Goal: Task Accomplishment & Management: Use online tool/utility

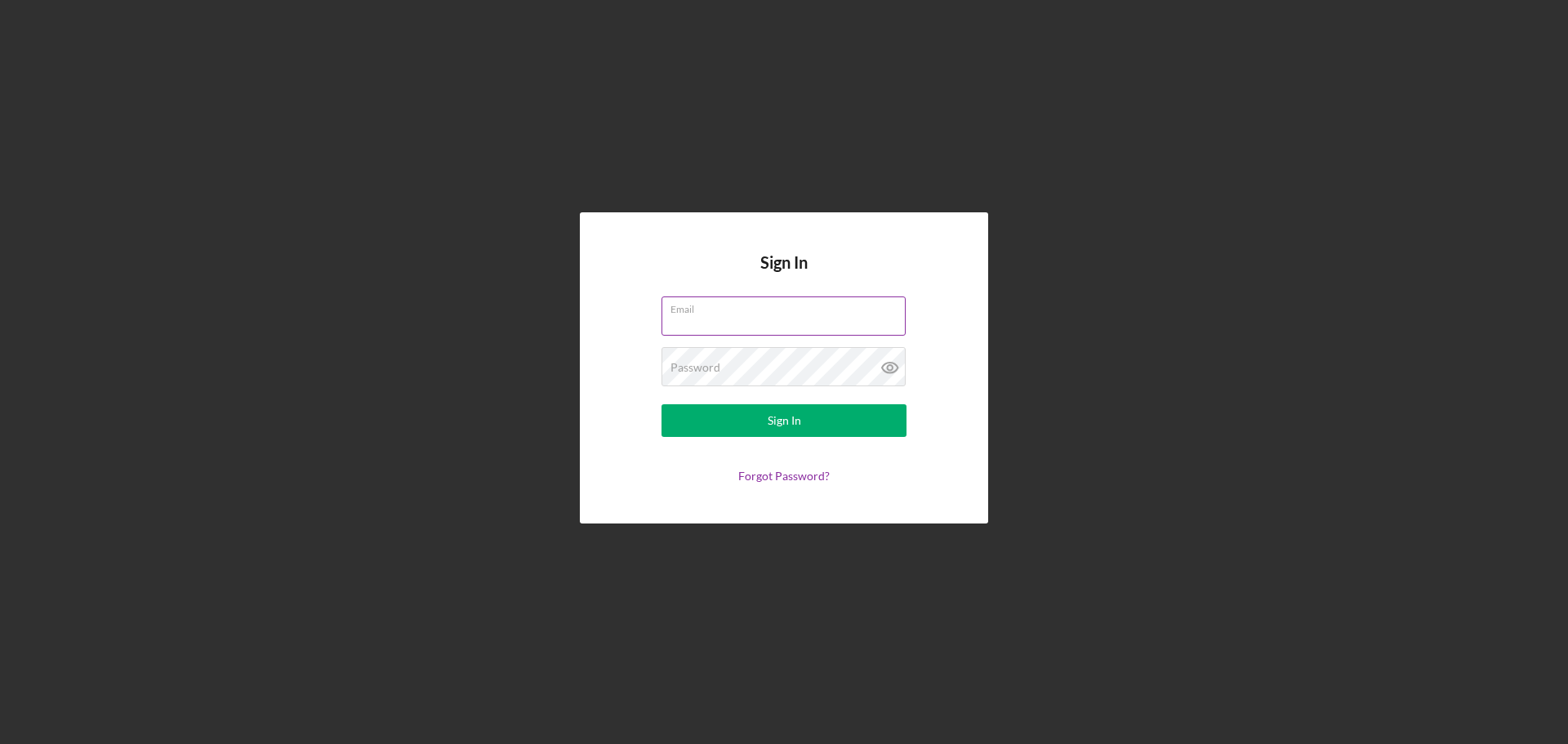
click at [753, 328] on input "Email" at bounding box center [784, 316] width 244 height 39
type input "[EMAIL_ADDRESS][DOMAIN_NAME]"
click at [662, 404] on button "Sign In" at bounding box center [784, 421] width 245 height 33
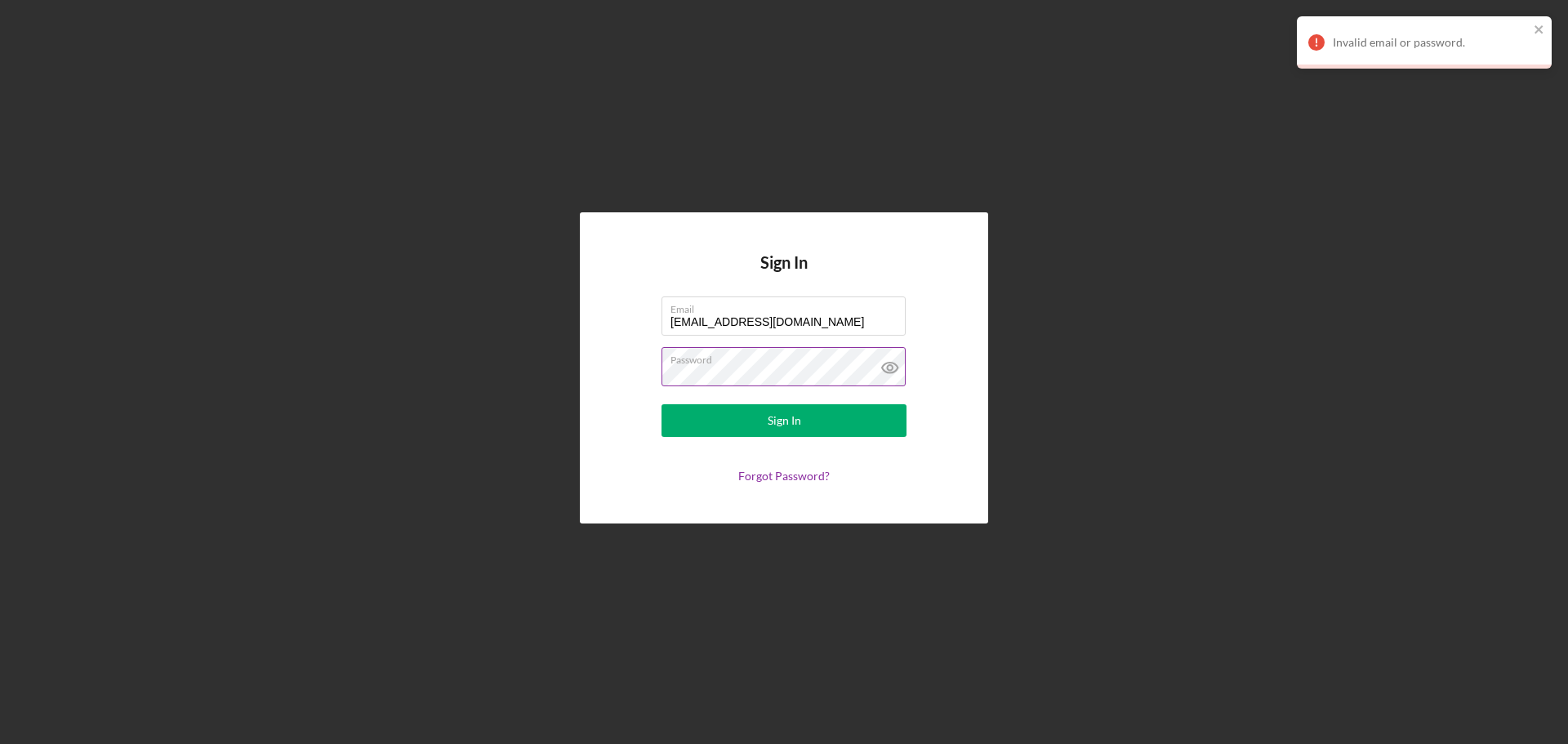
click at [662, 404] on button "Sign In" at bounding box center [784, 421] width 245 height 33
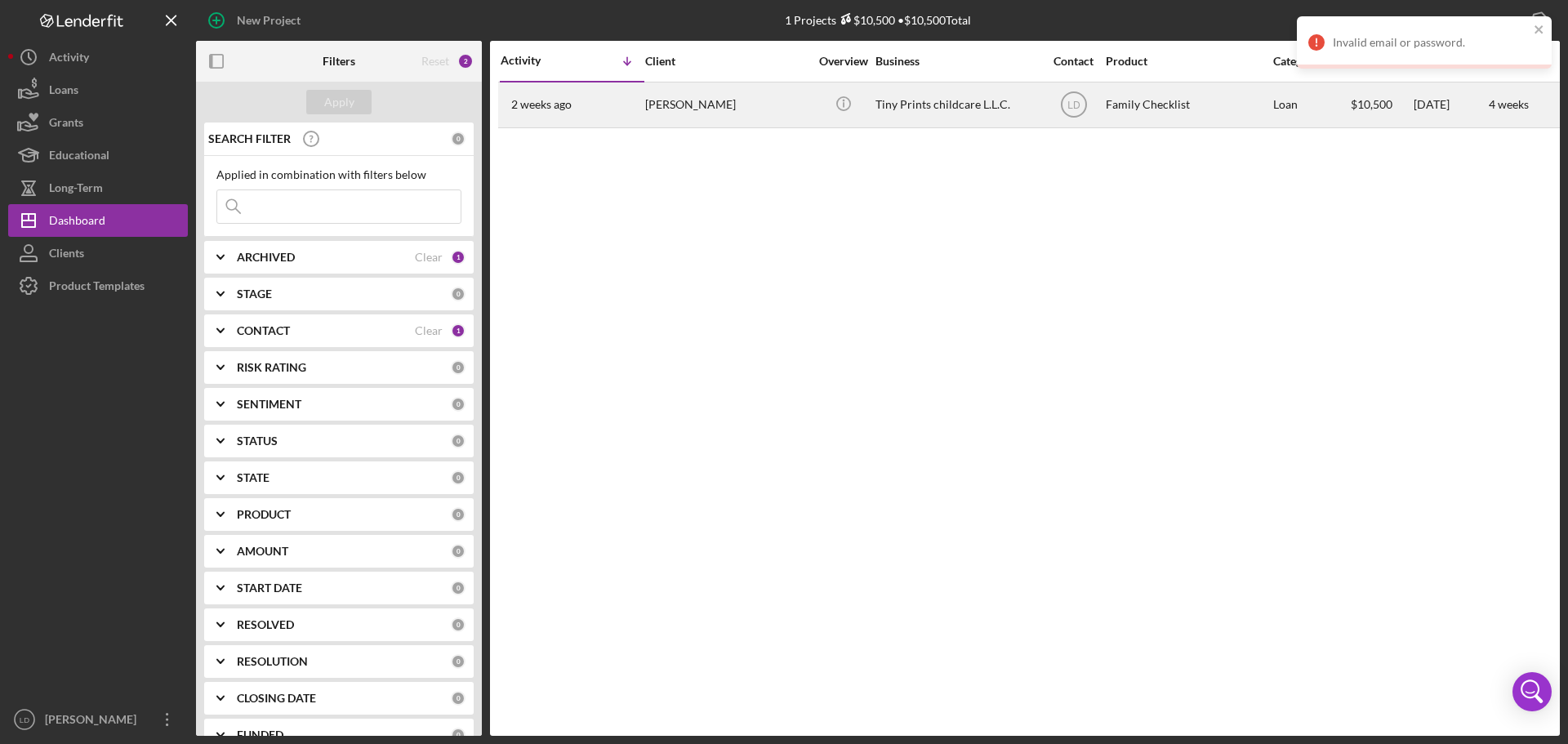
click at [683, 100] on div "[PERSON_NAME]" at bounding box center [727, 105] width 164 height 43
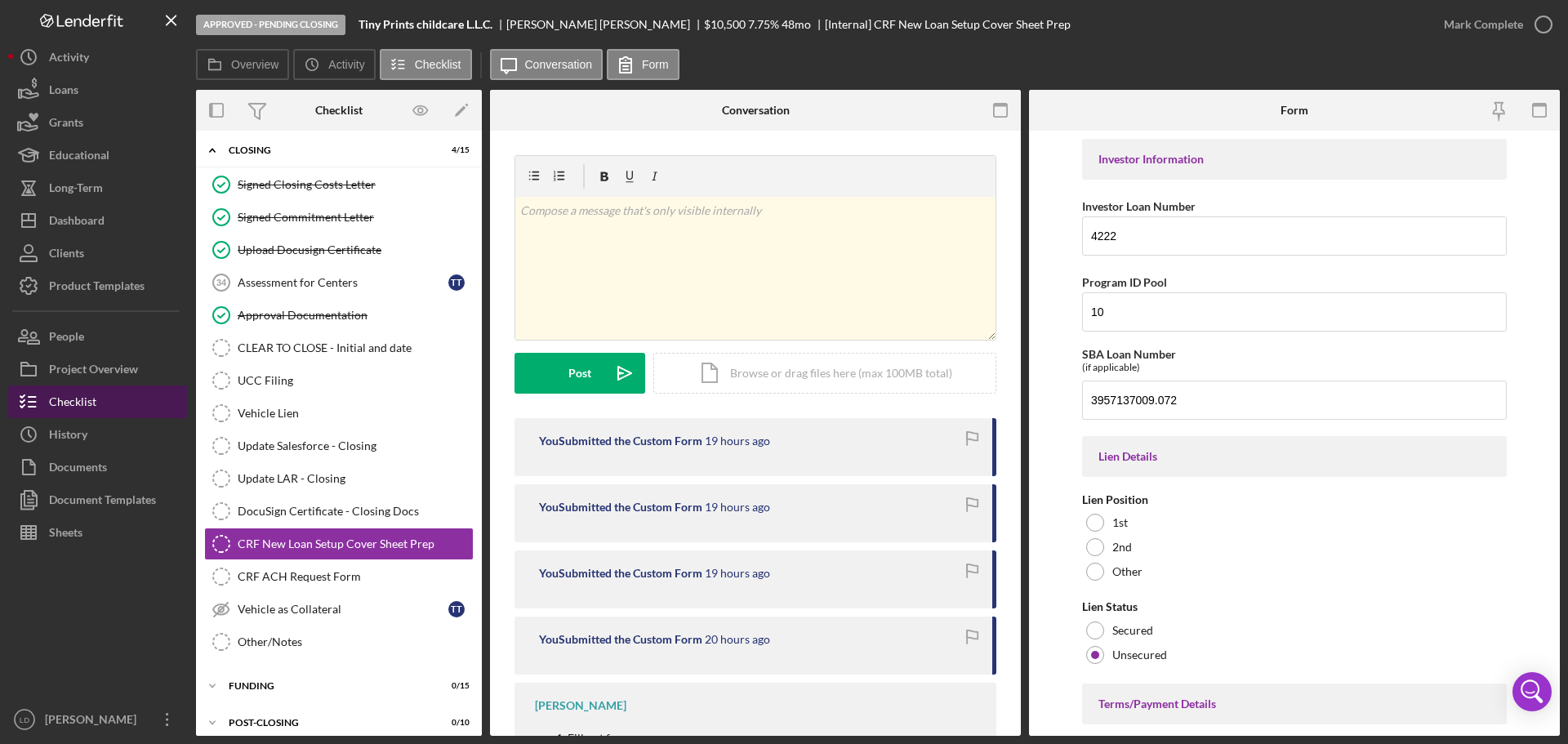
scroll to position [127, 0]
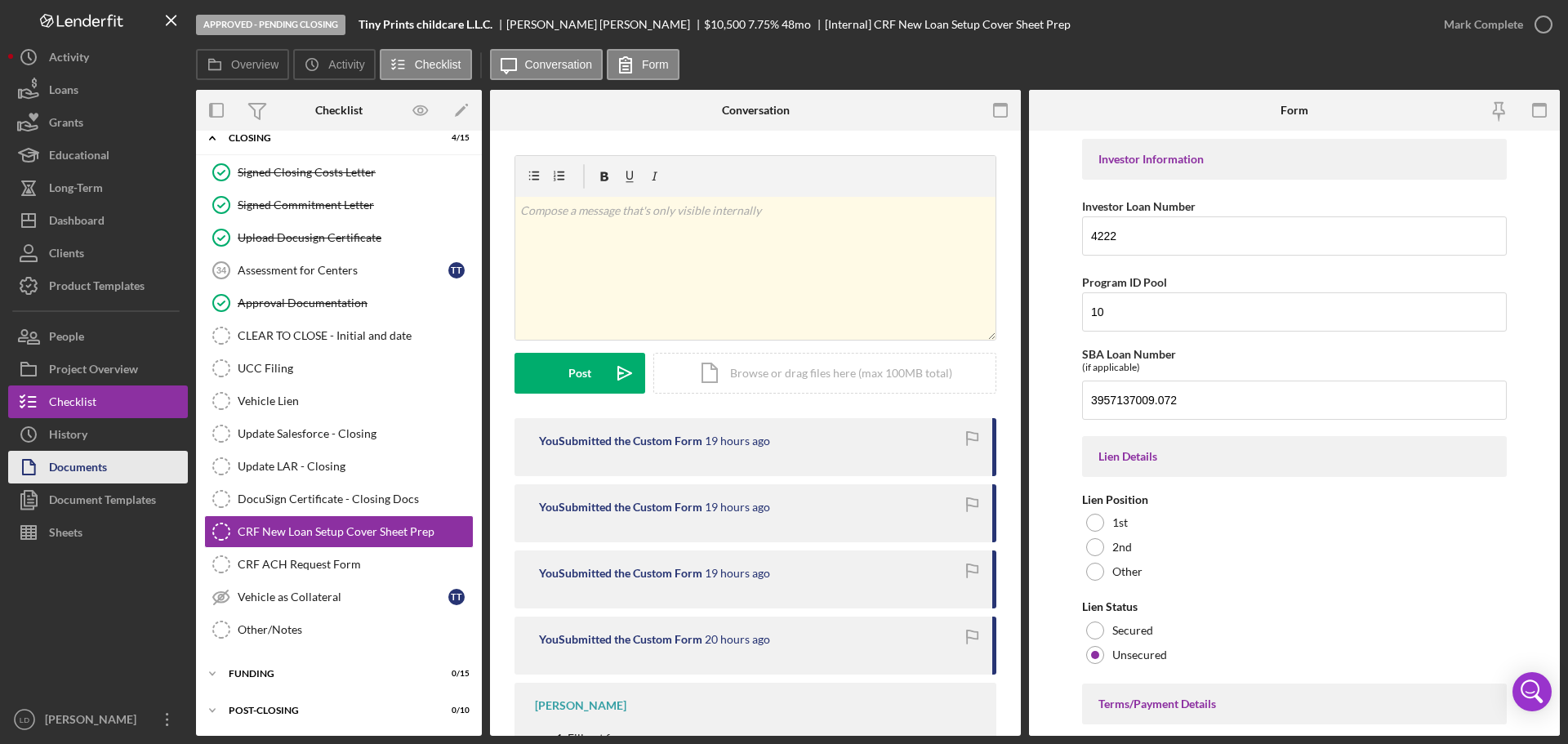
drag, startPoint x: 55, startPoint y: 495, endPoint x: 127, endPoint y: 473, distance: 75.3
click at [55, 495] on div "Document Templates" at bounding box center [102, 502] width 107 height 37
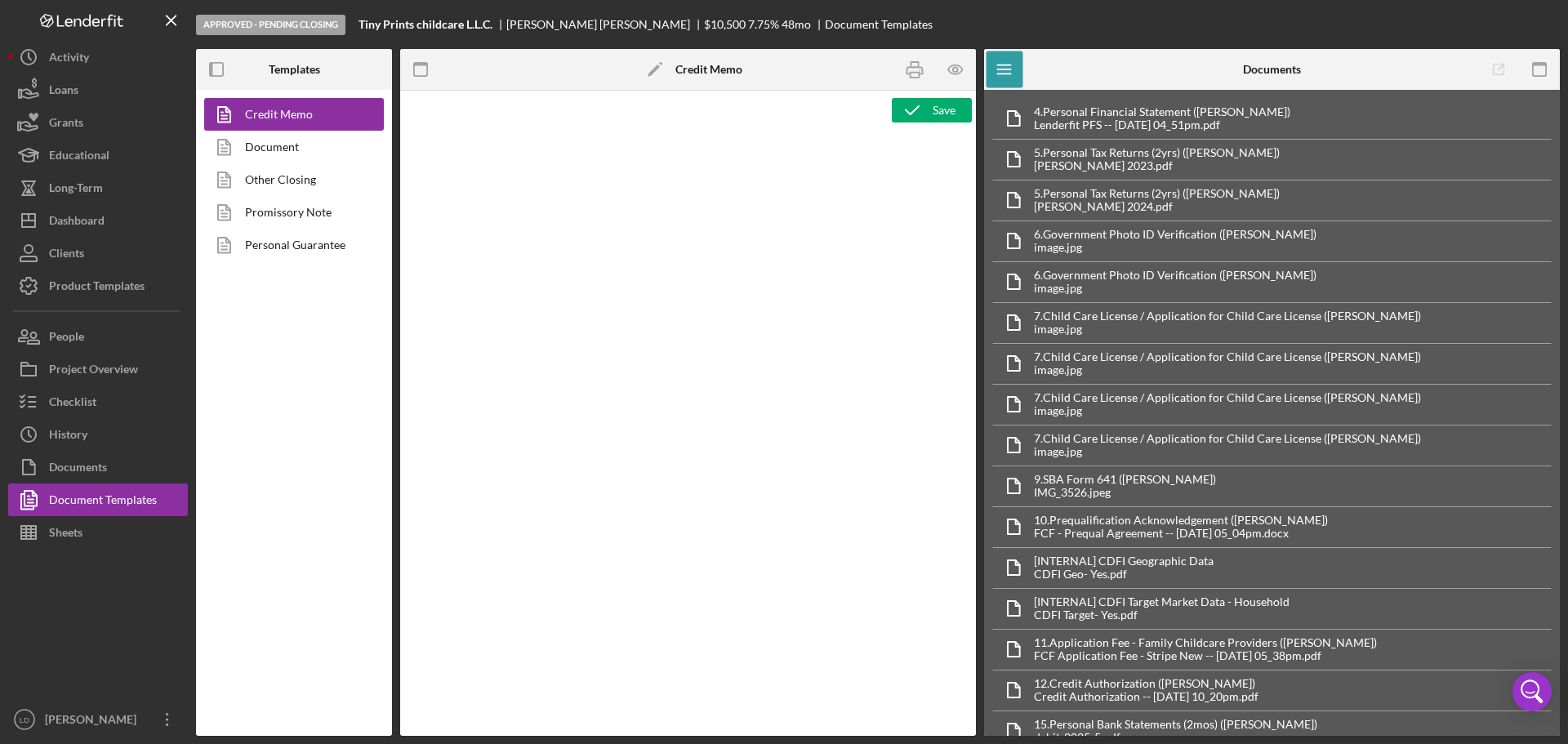
type textarea "<p style="margin: 0in 0in 0in 0.25in; text-align: center; font-size: 12pt; font…"
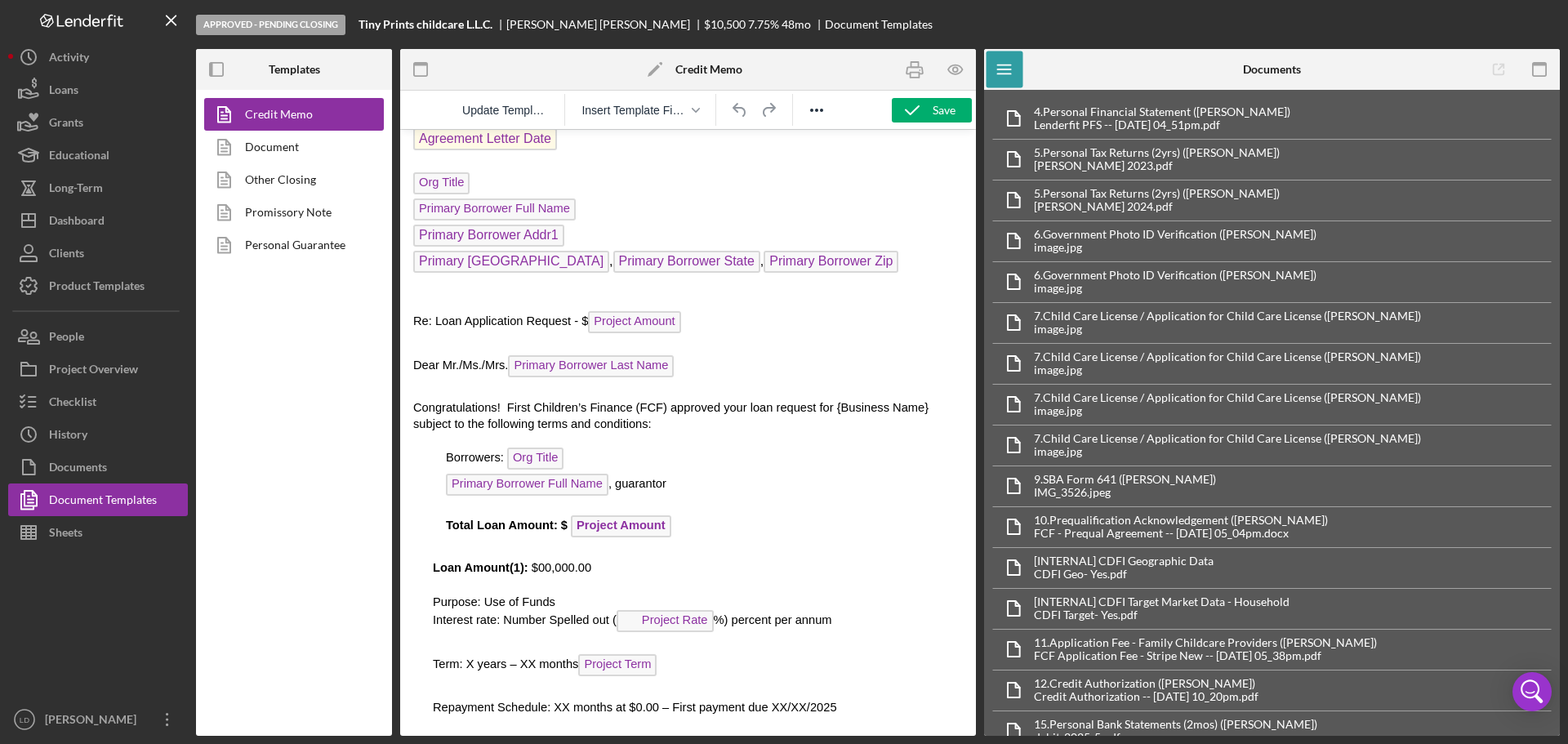
scroll to position [2206, 0]
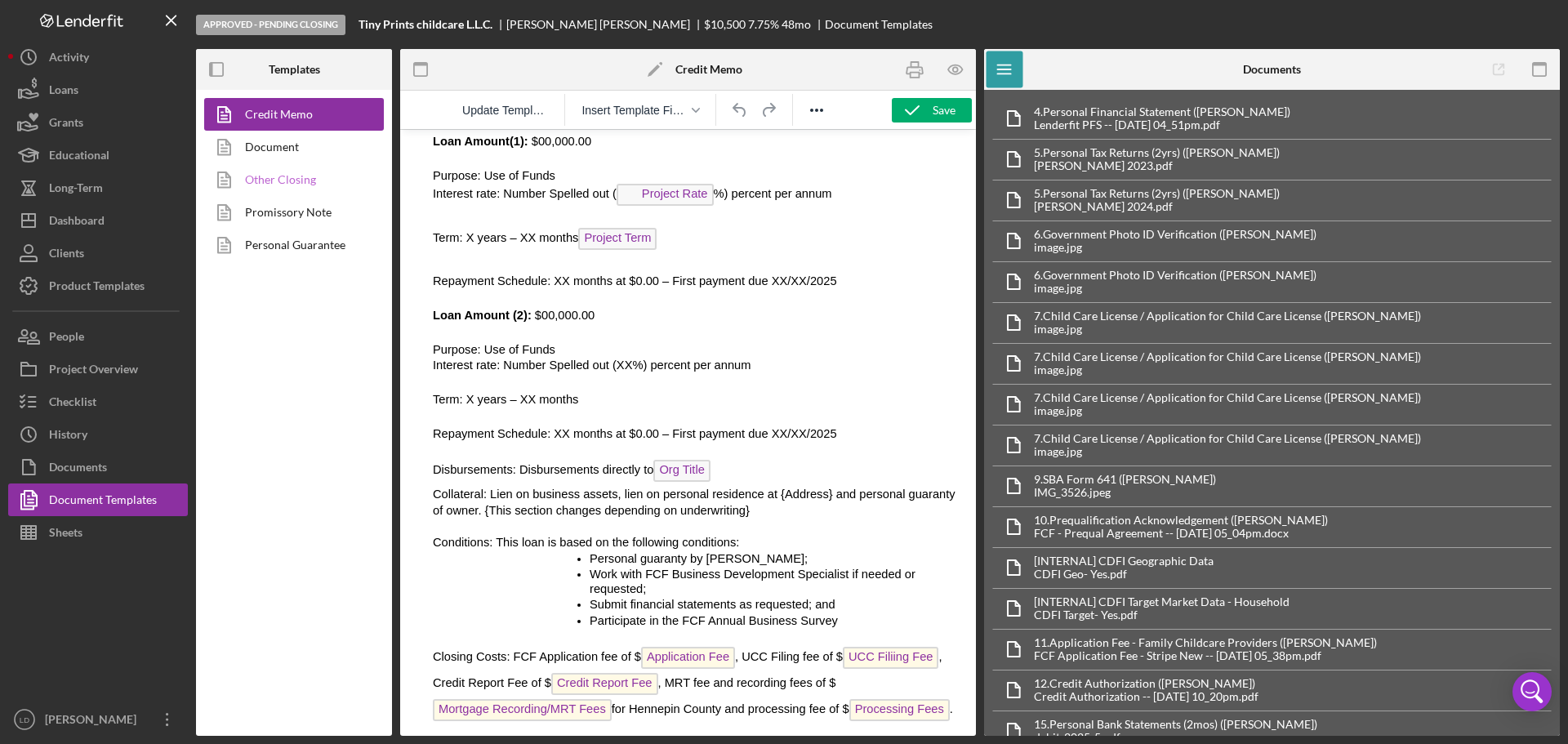
click at [275, 170] on link "Other Closing" at bounding box center [290, 180] width 171 height 33
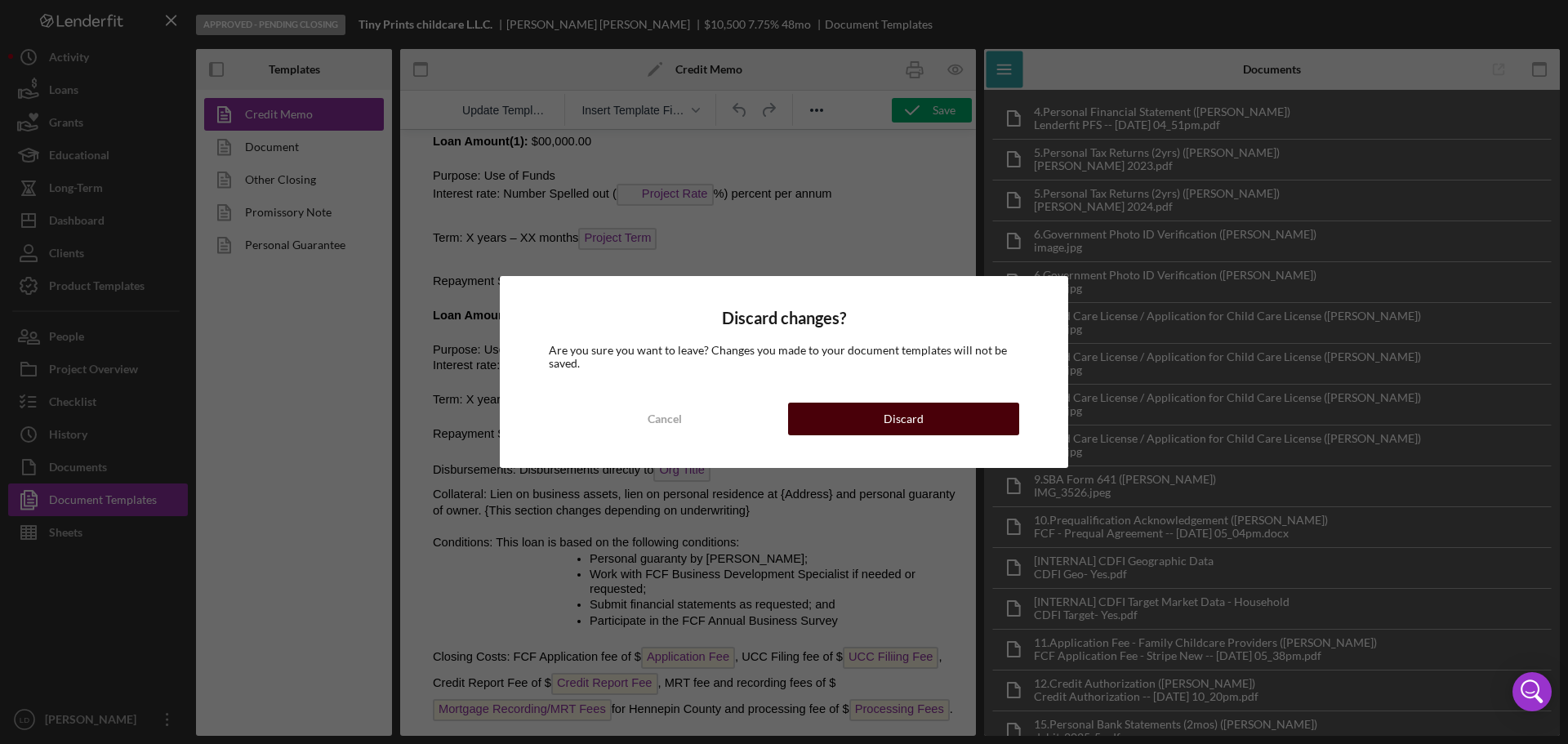
click at [885, 407] on div "Discard" at bounding box center [904, 420] width 40 height 33
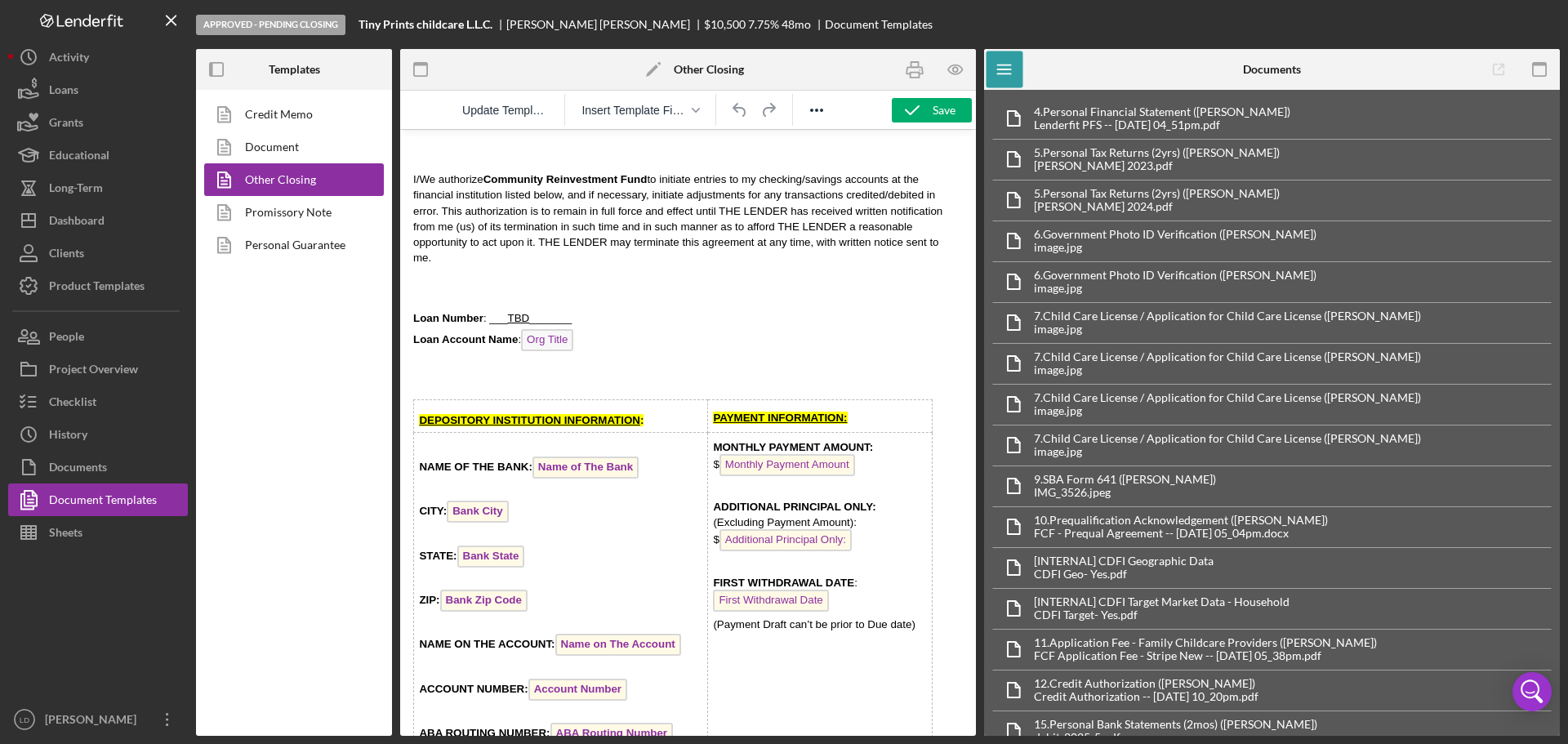
scroll to position [7110, 0]
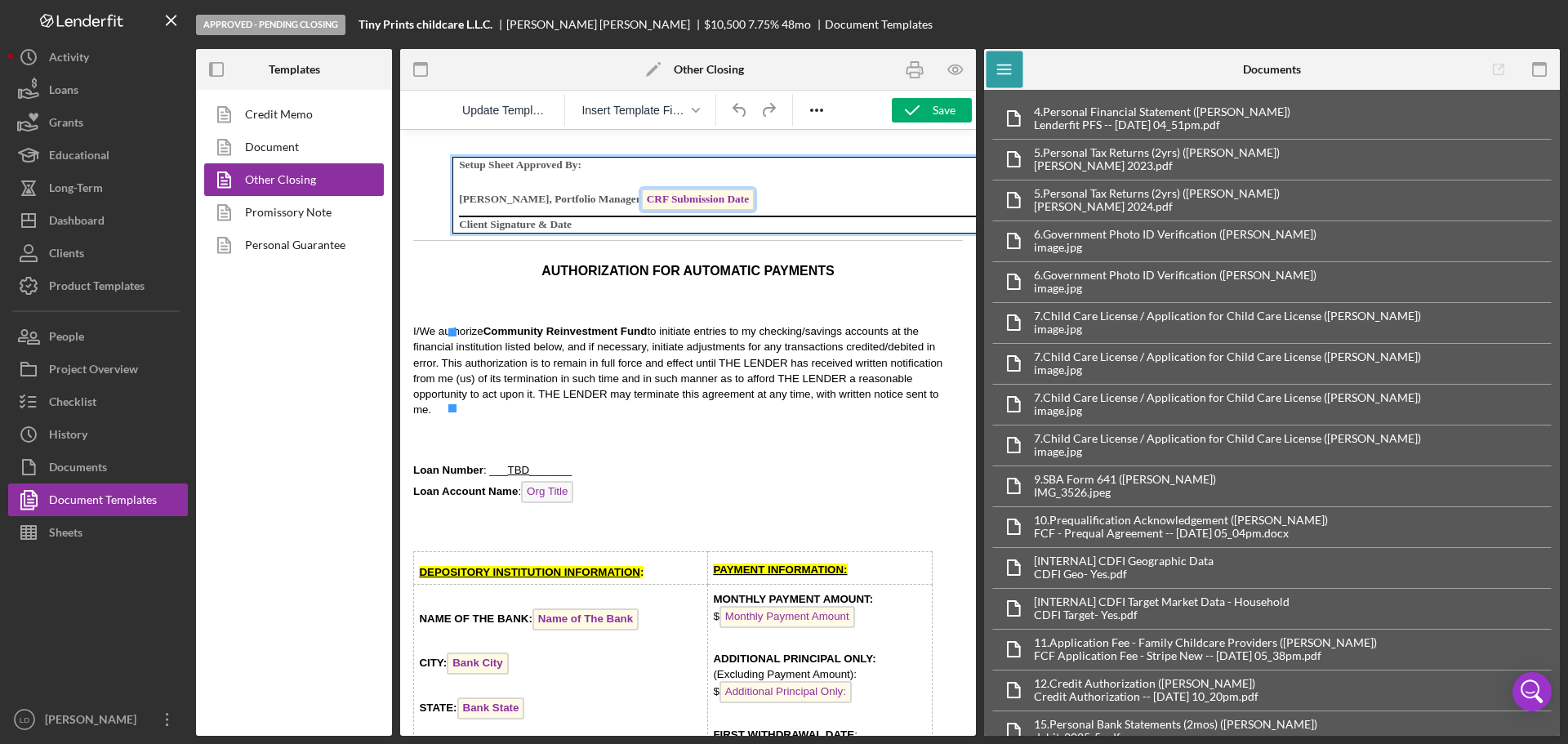
click at [755, 211] on span "CRF Submission Date" at bounding box center [698, 199] width 114 height 22
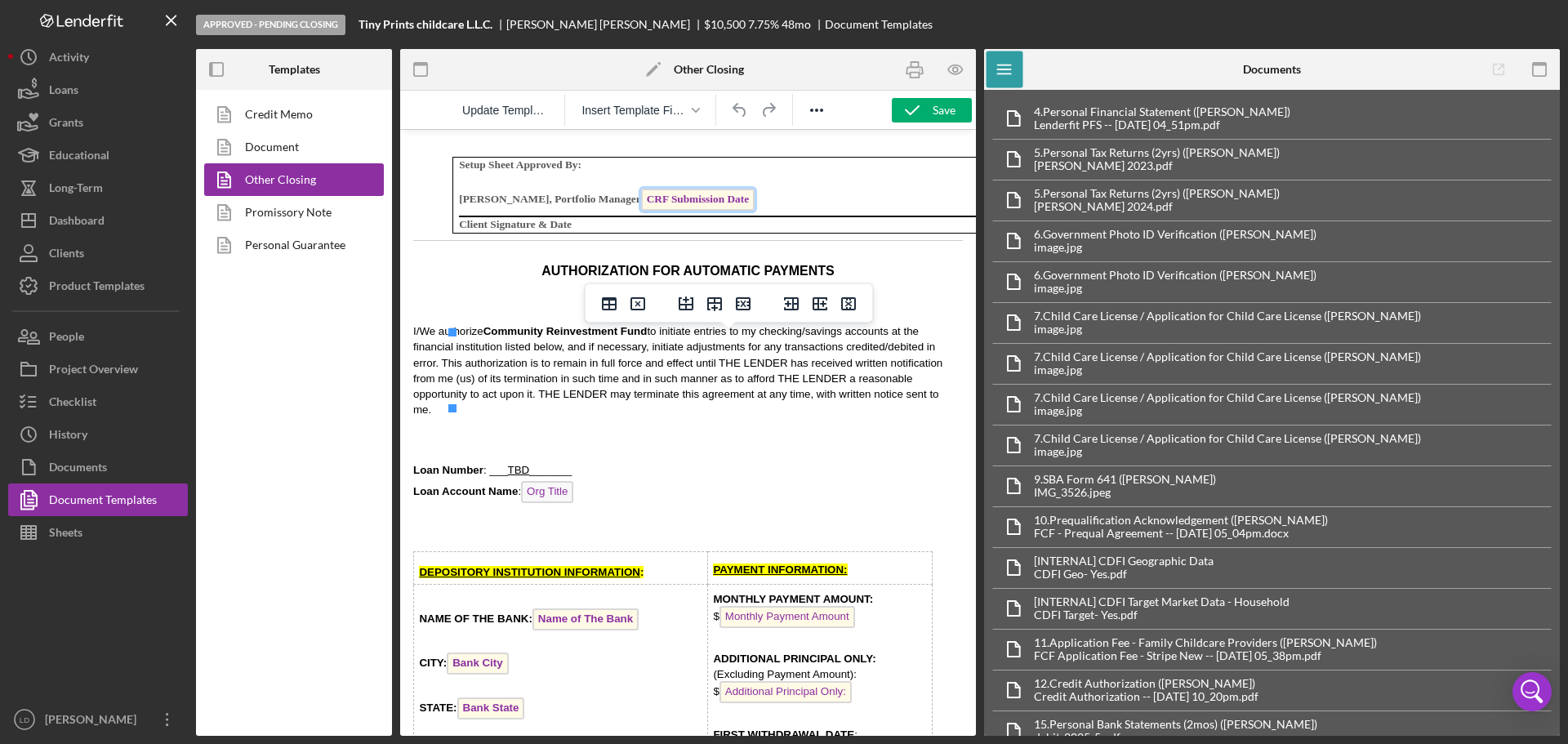
click at [747, 211] on span "CRF Submission Date" at bounding box center [698, 199] width 114 height 22
drag, startPoint x: 744, startPoint y: 376, endPoint x: 721, endPoint y: 375, distance: 23.0
click at [721, 211] on span "CRF Submission Date" at bounding box center [698, 199] width 114 height 22
click at [721, 211] on span "CRF Submission Date" at bounding box center [698, 199] width 114 height 22
click at [634, 304] on icon "Delete table" at bounding box center [638, 304] width 19 height 19
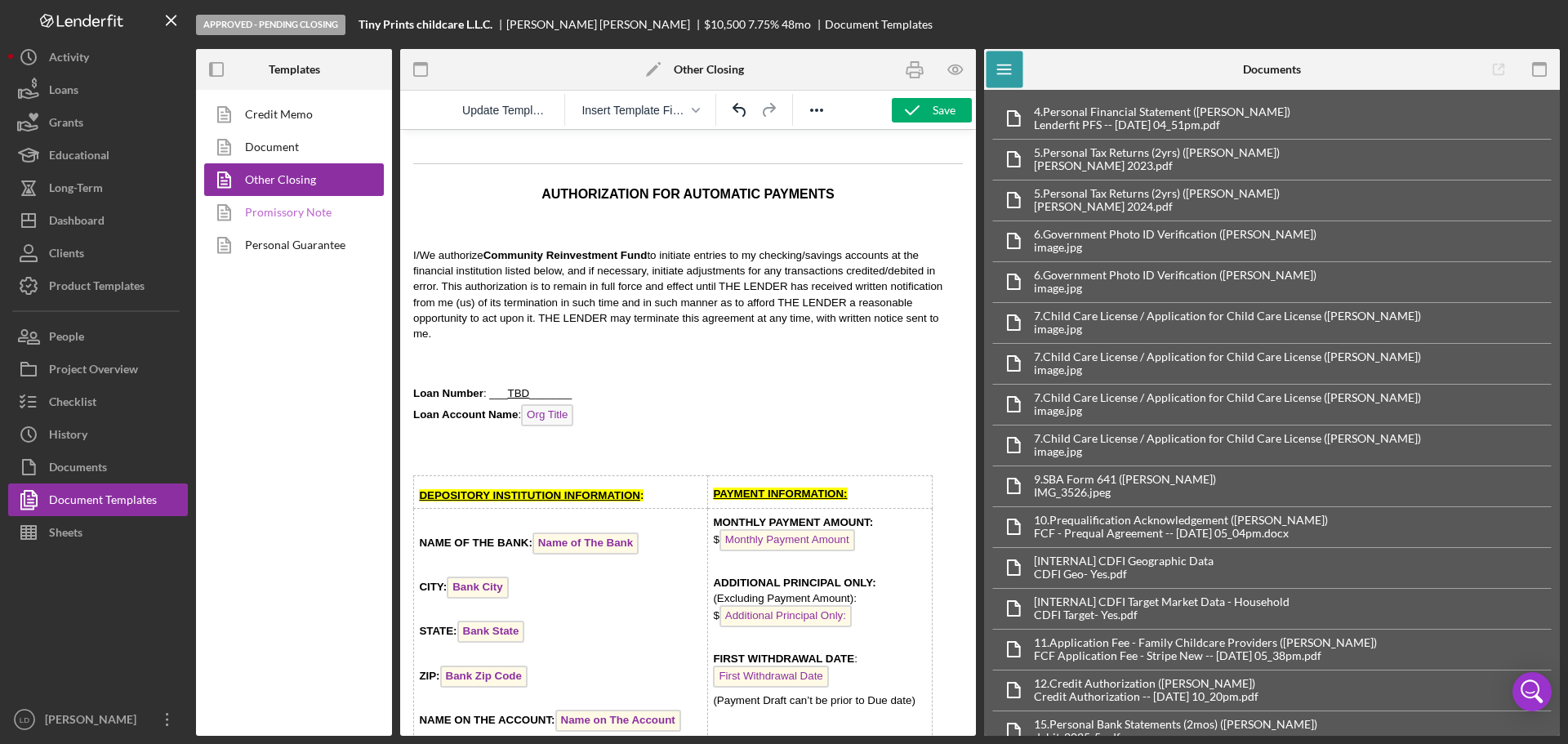
click at [289, 209] on link "Promissory Note" at bounding box center [290, 213] width 171 height 33
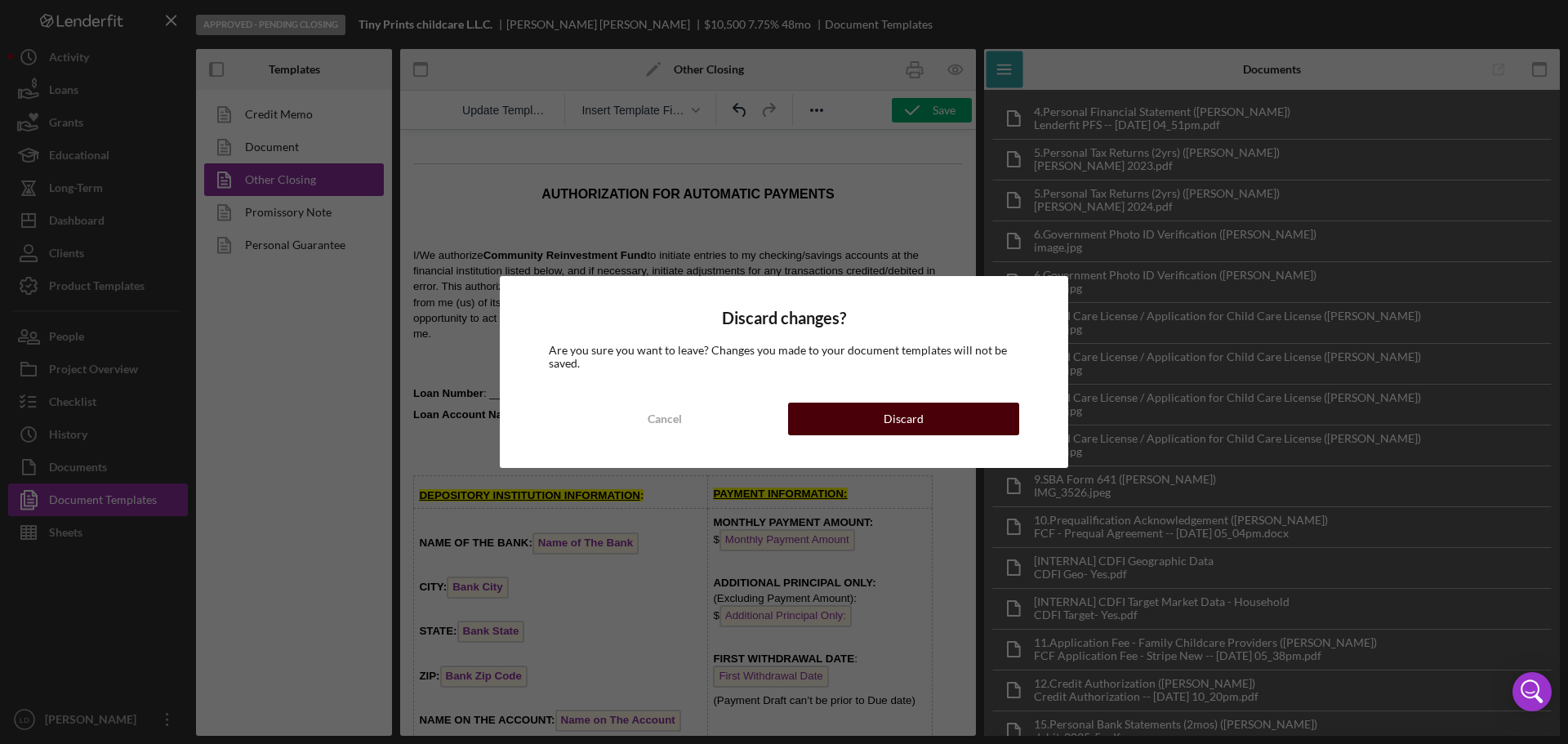
click at [839, 418] on button "Discard" at bounding box center [903, 420] width 231 height 33
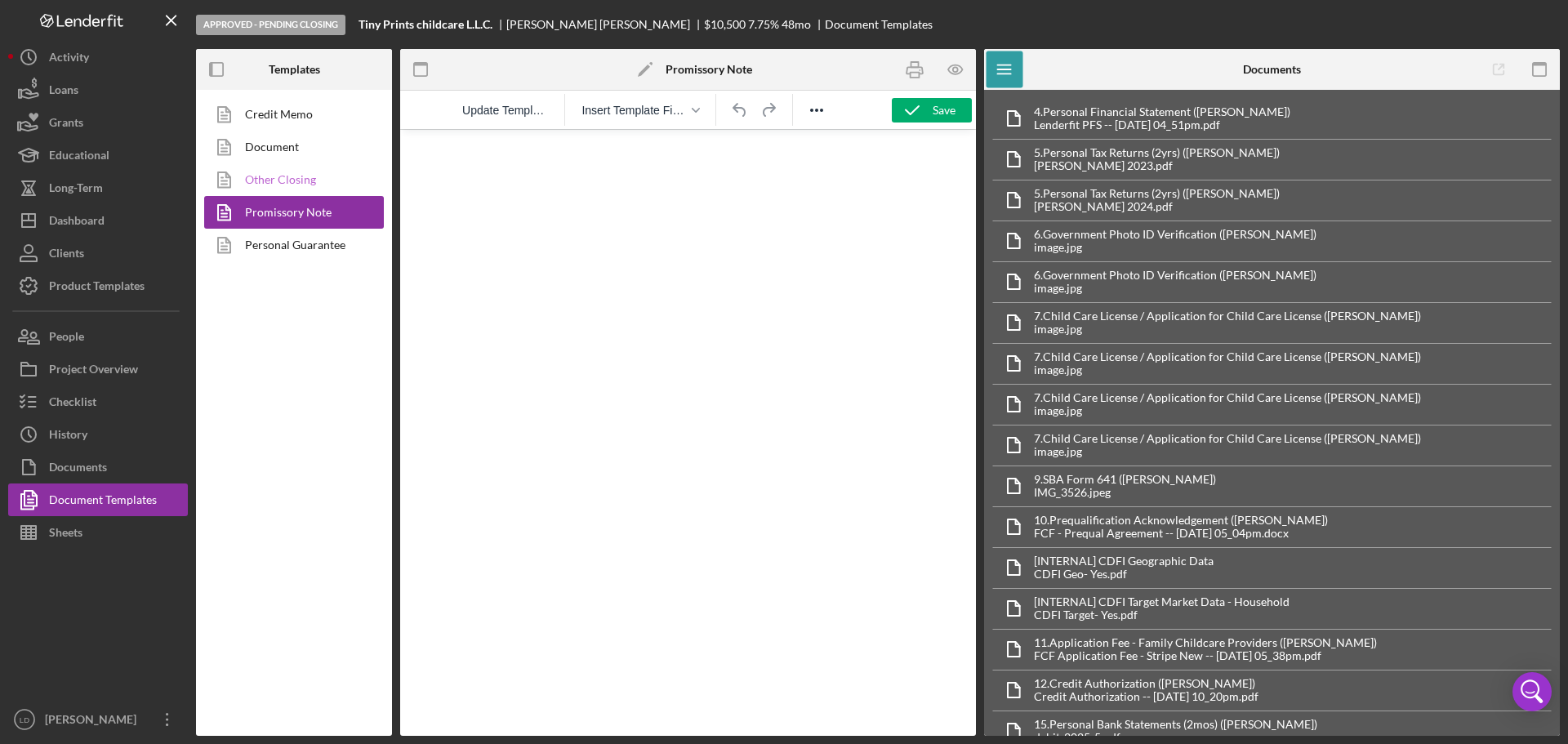
click at [283, 167] on link "Other Closing" at bounding box center [290, 180] width 171 height 33
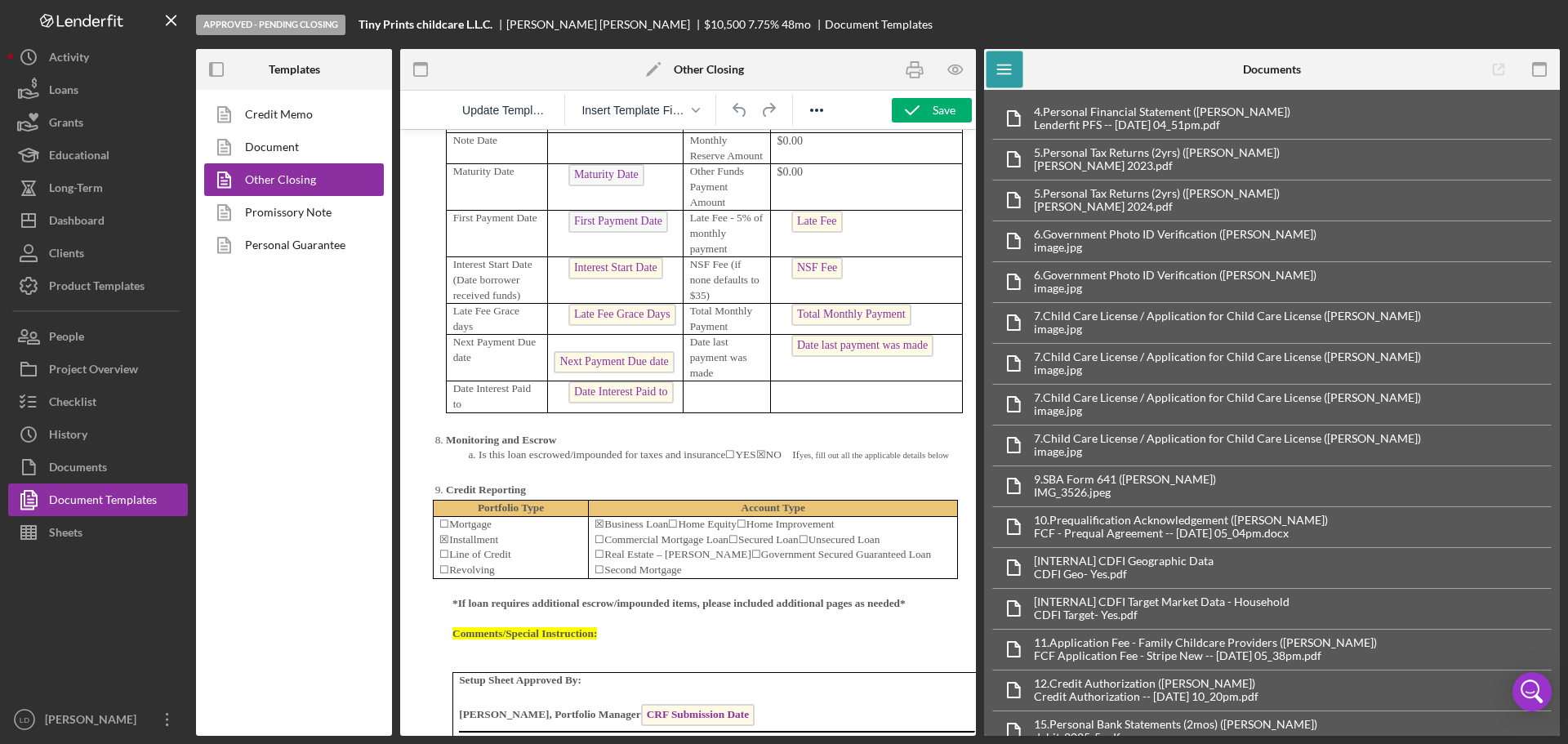
scroll to position [6619, 0]
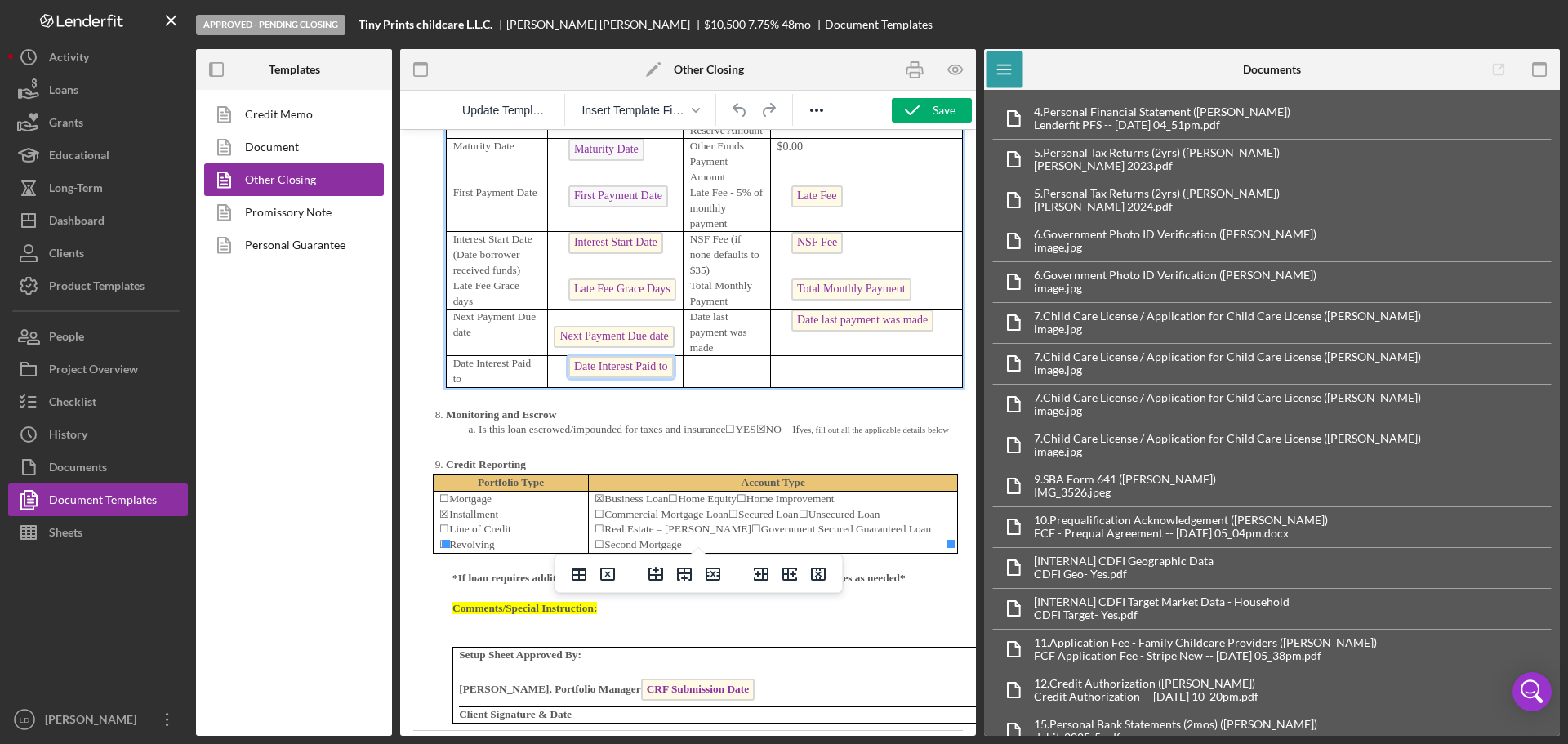
click at [644, 378] on span "Date Interest Paid to" at bounding box center [621, 367] width 106 height 22
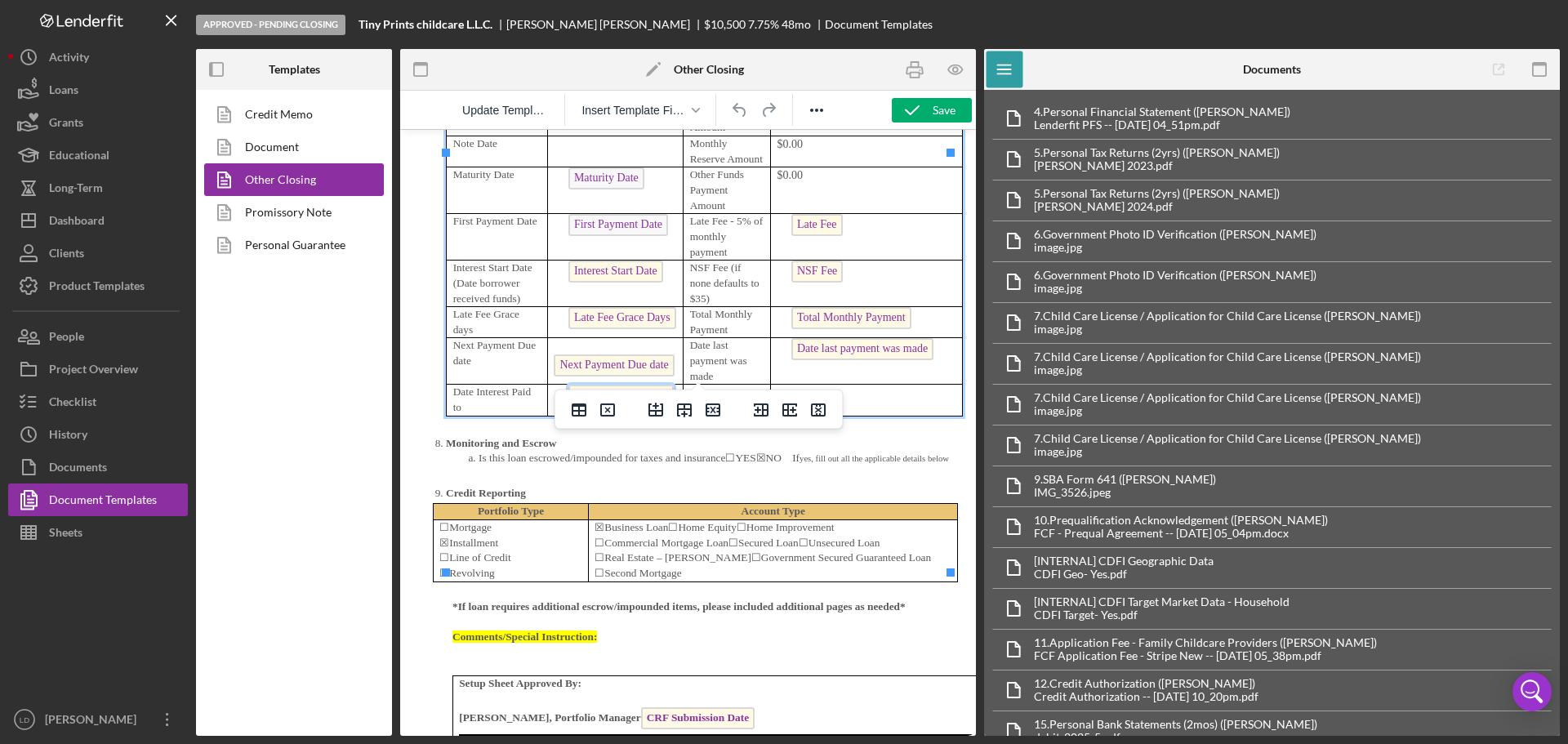
scroll to position [6897, 0]
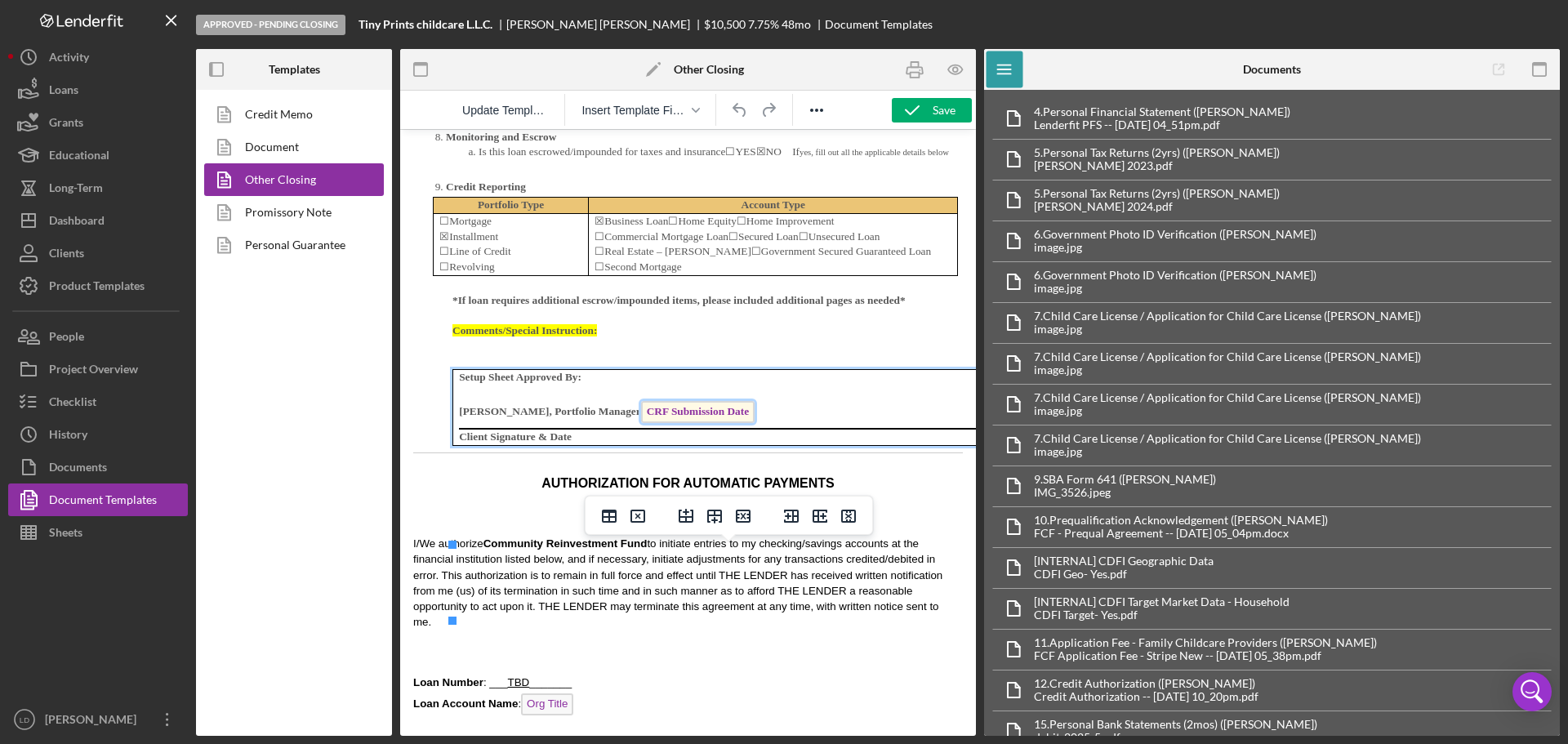
click at [745, 423] on span "CRF Submission Date" at bounding box center [698, 412] width 114 height 22
click at [755, 423] on span "CRF Submission Date" at bounding box center [698, 412] width 114 height 22
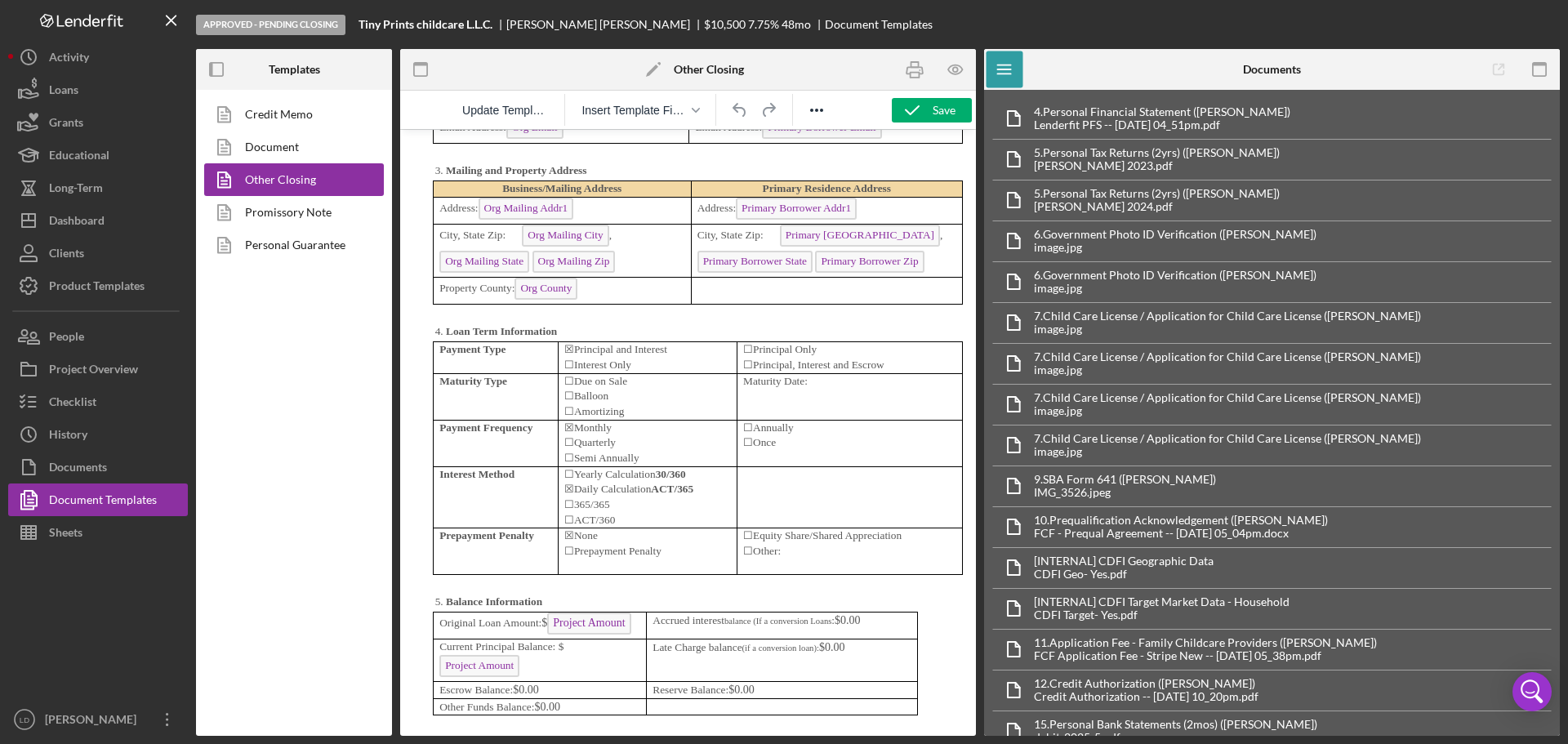
scroll to position [5426, 0]
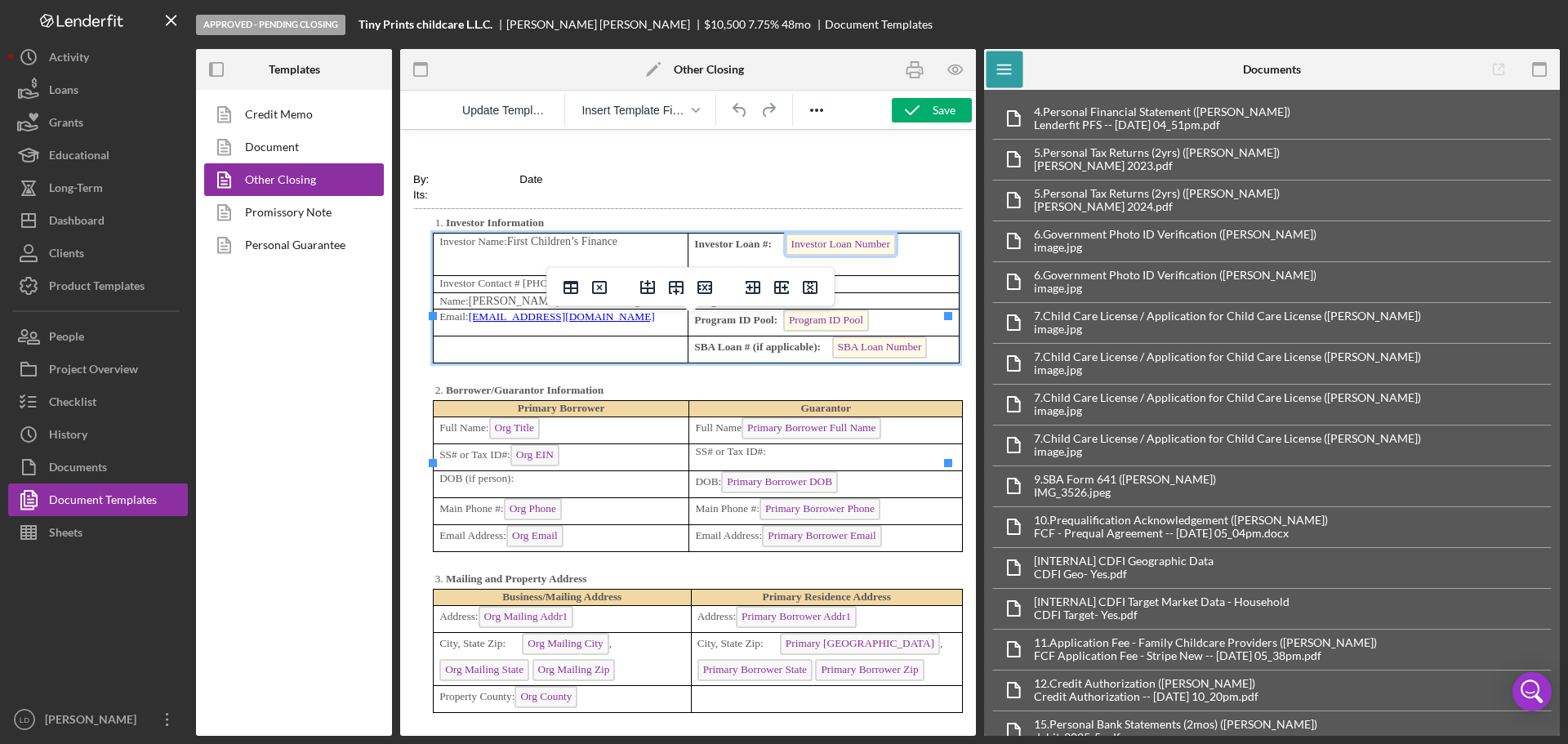
click at [853, 256] on span "Investor Loan Number" at bounding box center [841, 244] width 111 height 22
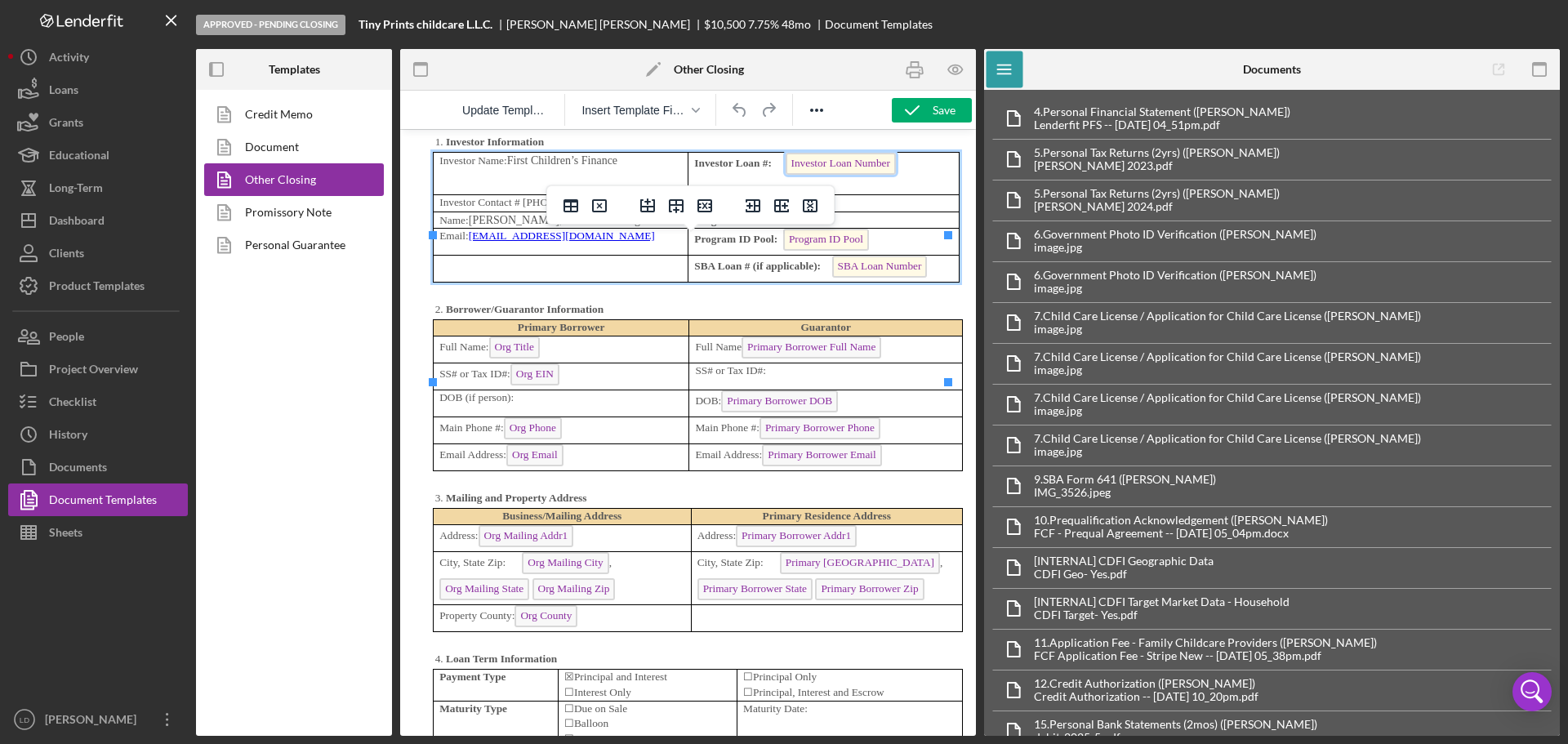
scroll to position [5508, 0]
click at [558, 210] on p "Investor Contact # [PHONE_NUMBER]" at bounding box center [561, 202] width 242 height 15
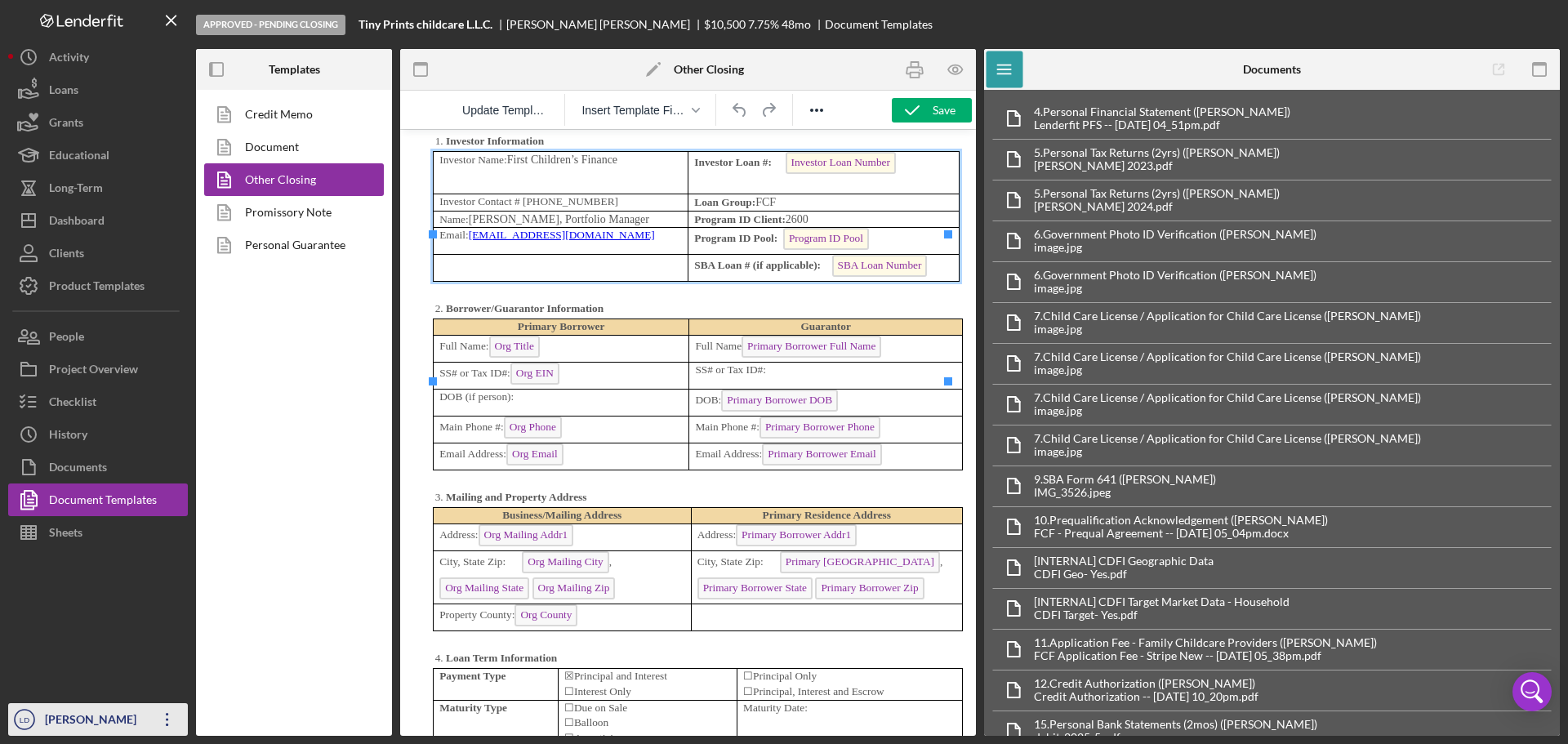
drag, startPoint x: 76, startPoint y: 711, endPoint x: 85, endPoint y: 708, distance: 9.5
click at [78, 710] on div "[PERSON_NAME]" at bounding box center [93, 722] width 106 height 37
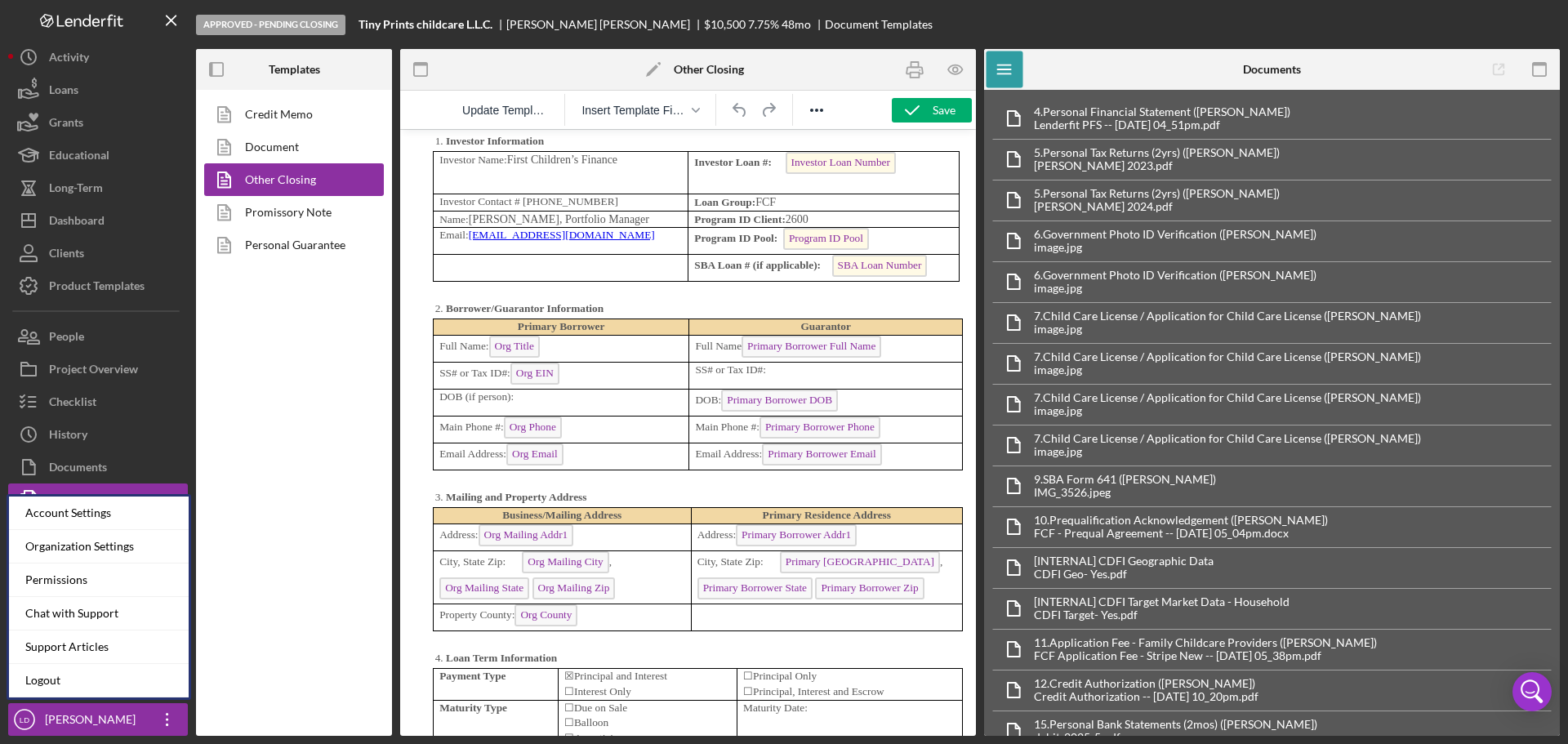
click at [70, 673] on link "Logout" at bounding box center [98, 680] width 180 height 34
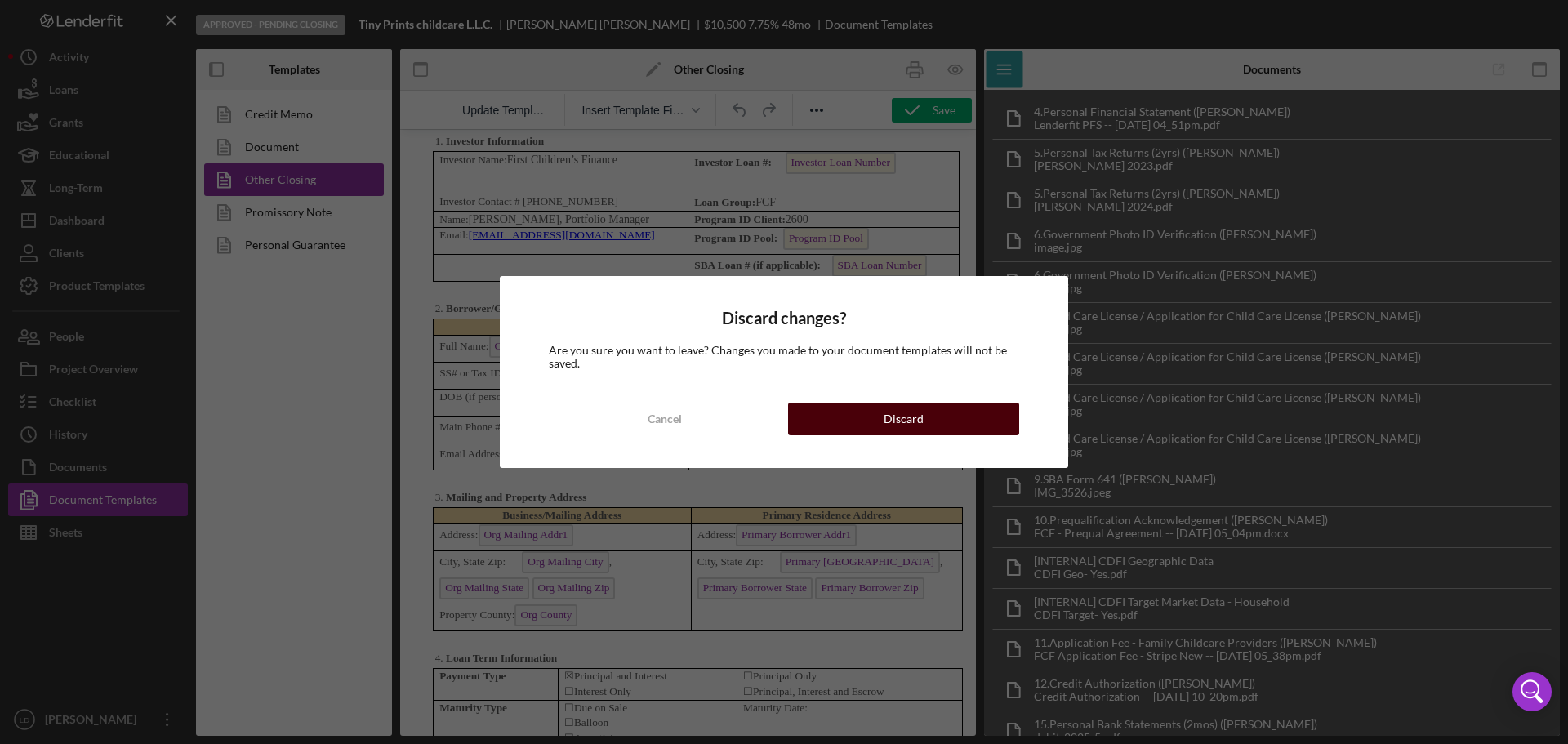
click at [880, 414] on button "Discard" at bounding box center [903, 420] width 231 height 33
